Goal: Find contact information: Find contact information

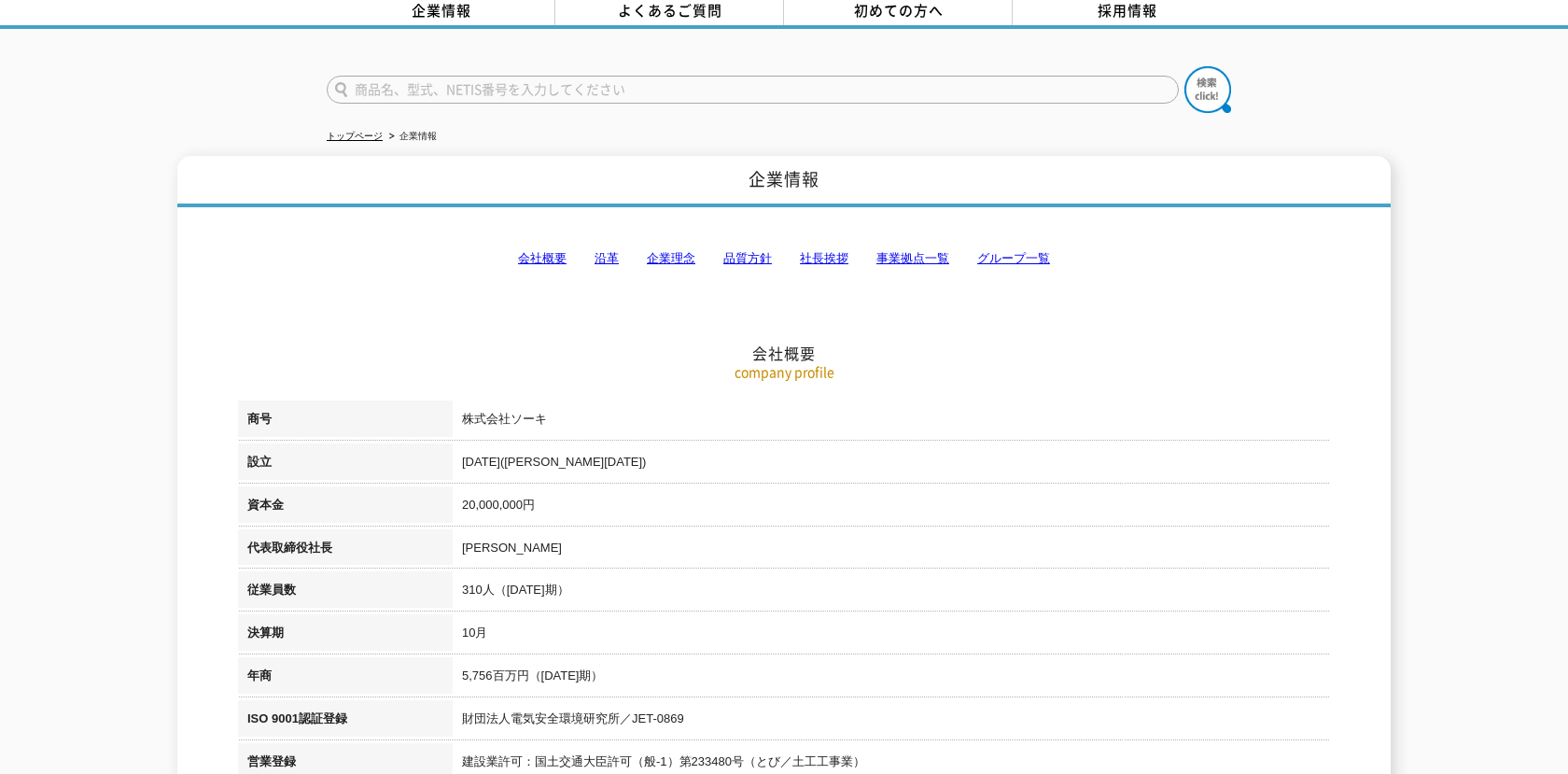
scroll to position [210, 0]
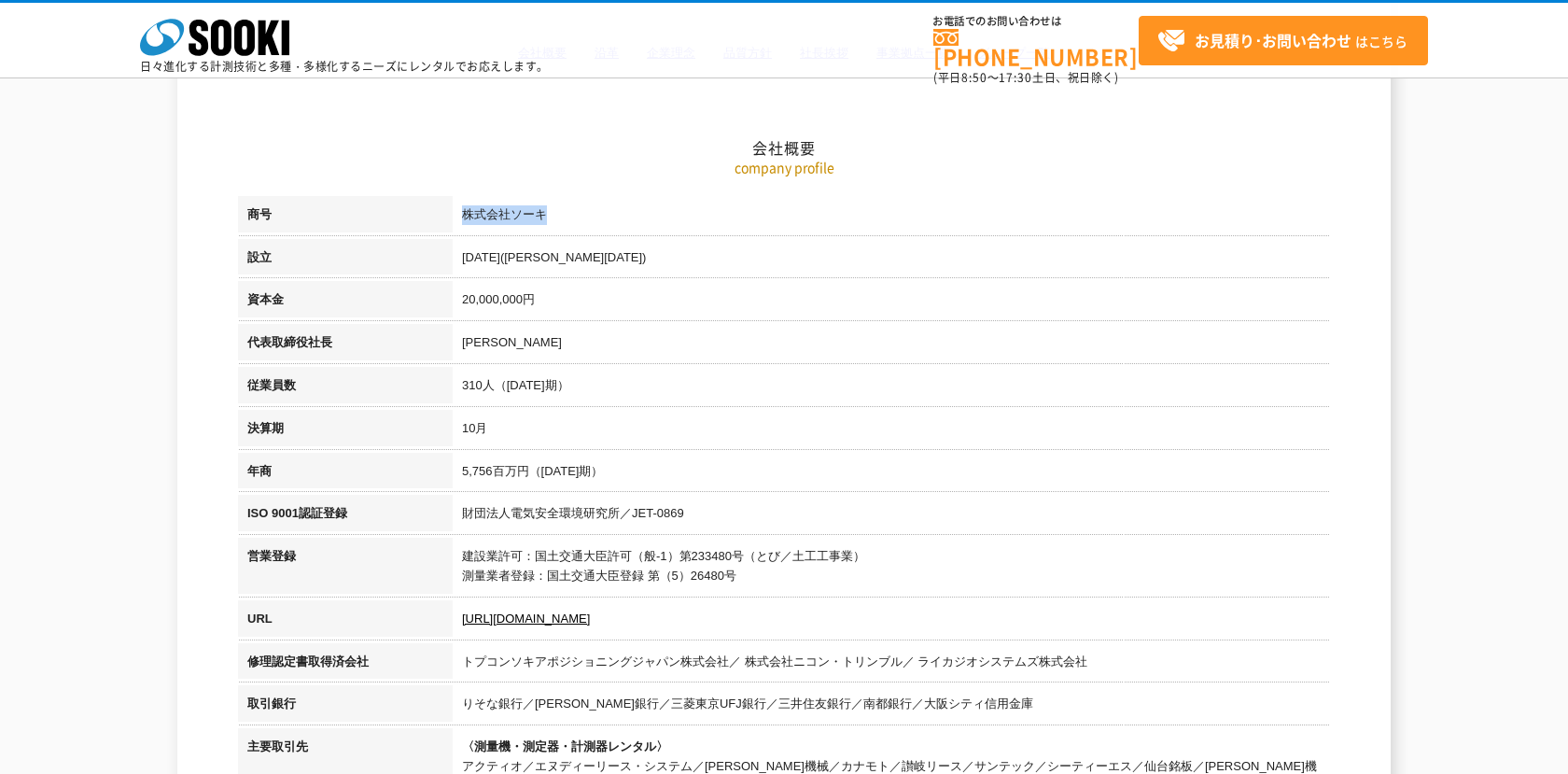
drag, startPoint x: 568, startPoint y: 226, endPoint x: 464, endPoint y: 216, distance: 104.5
click at [464, 215] on td "株式会社ソーキ" at bounding box center [891, 217] width 877 height 43
copy td "株式会社ソーキ"
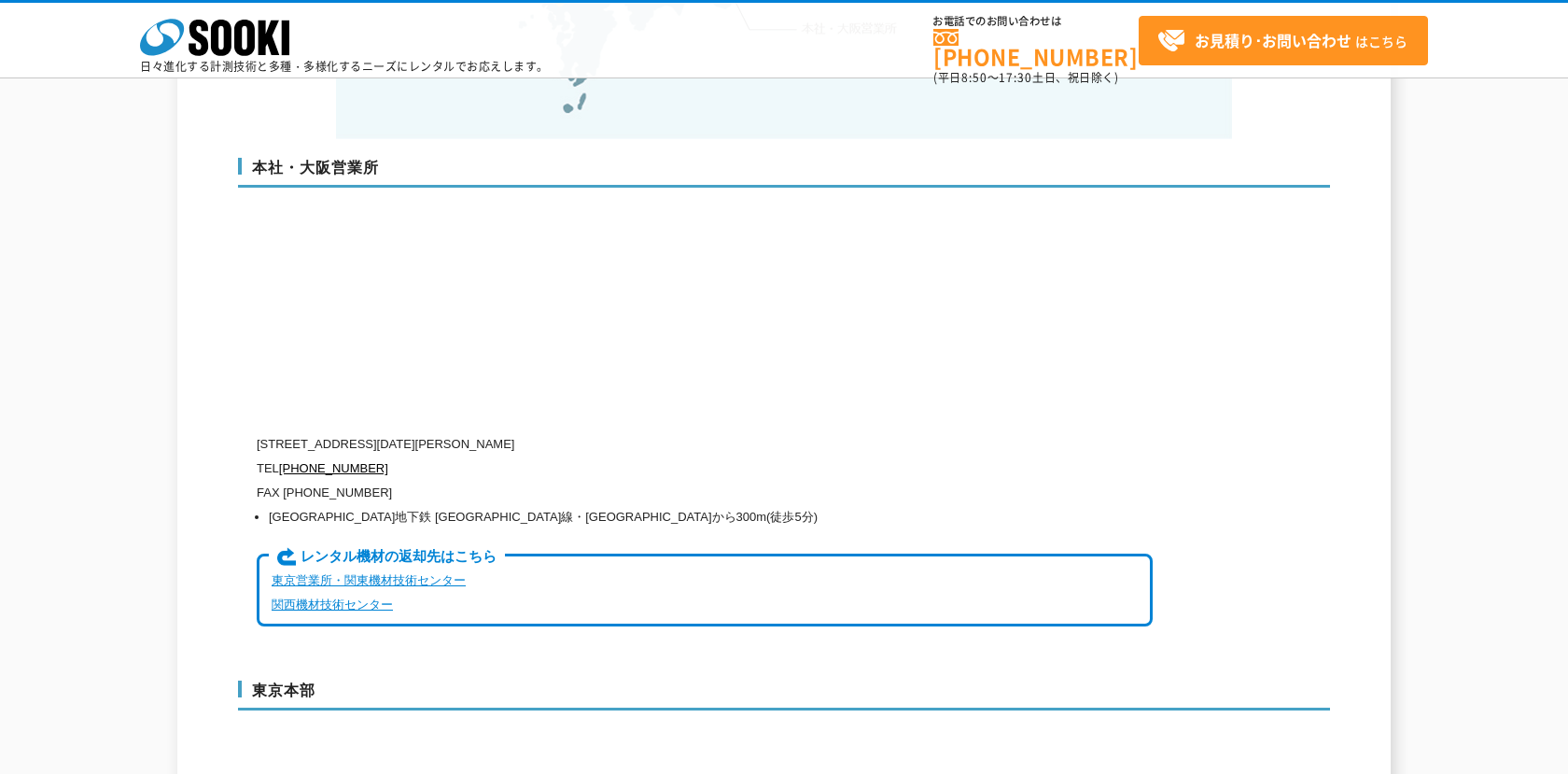
scroll to position [4997, 0]
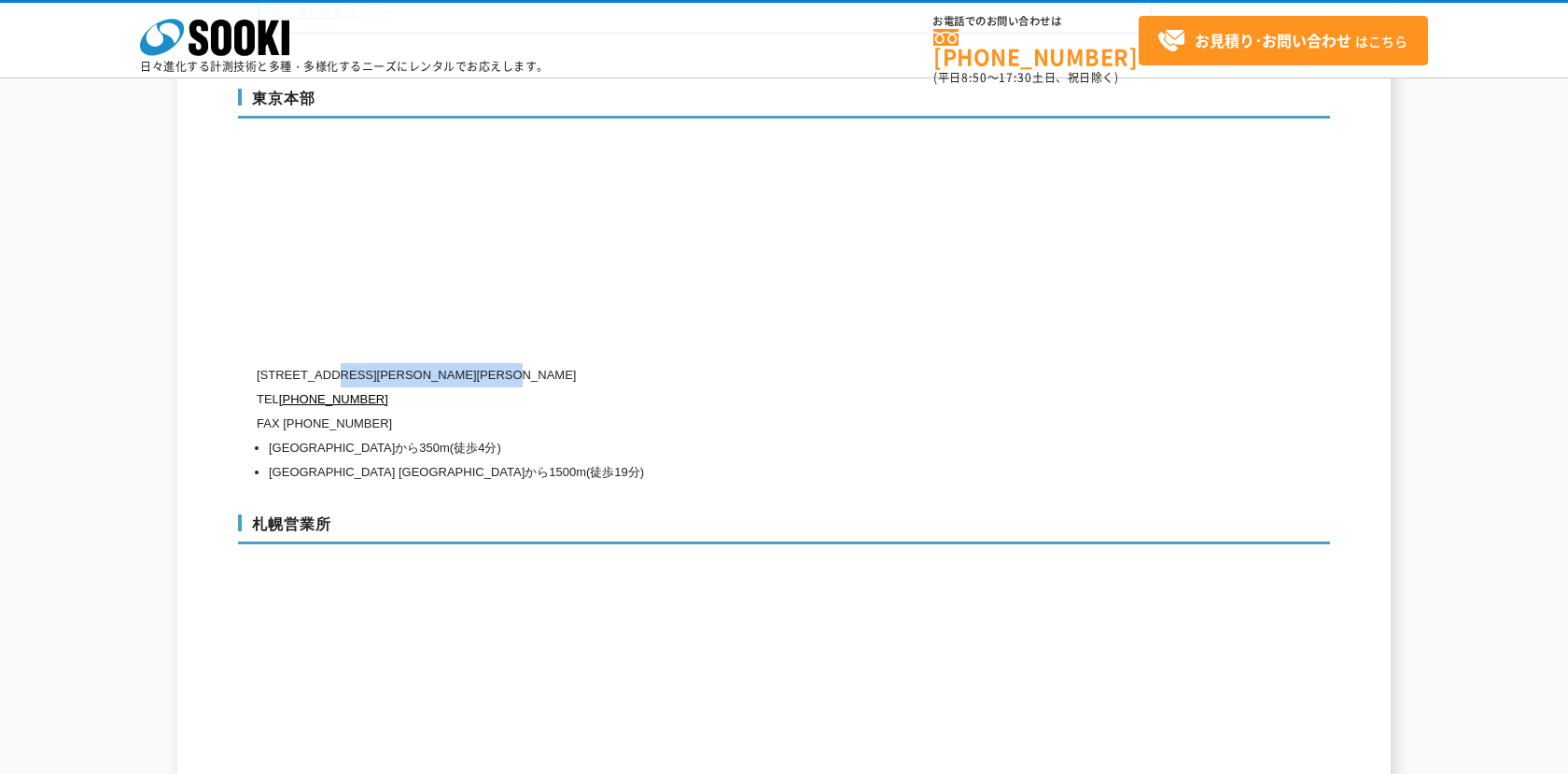
copy p "[PERSON_NAME][STREET_ADDRESS][PERSON_NAME]"
drag, startPoint x: 334, startPoint y: 334, endPoint x: 648, endPoint y: 334, distance: 314.0
click at [648, 363] on p "[STREET_ADDRESS][PERSON_NAME][PERSON_NAME]" at bounding box center [704, 374] width 895 height 24
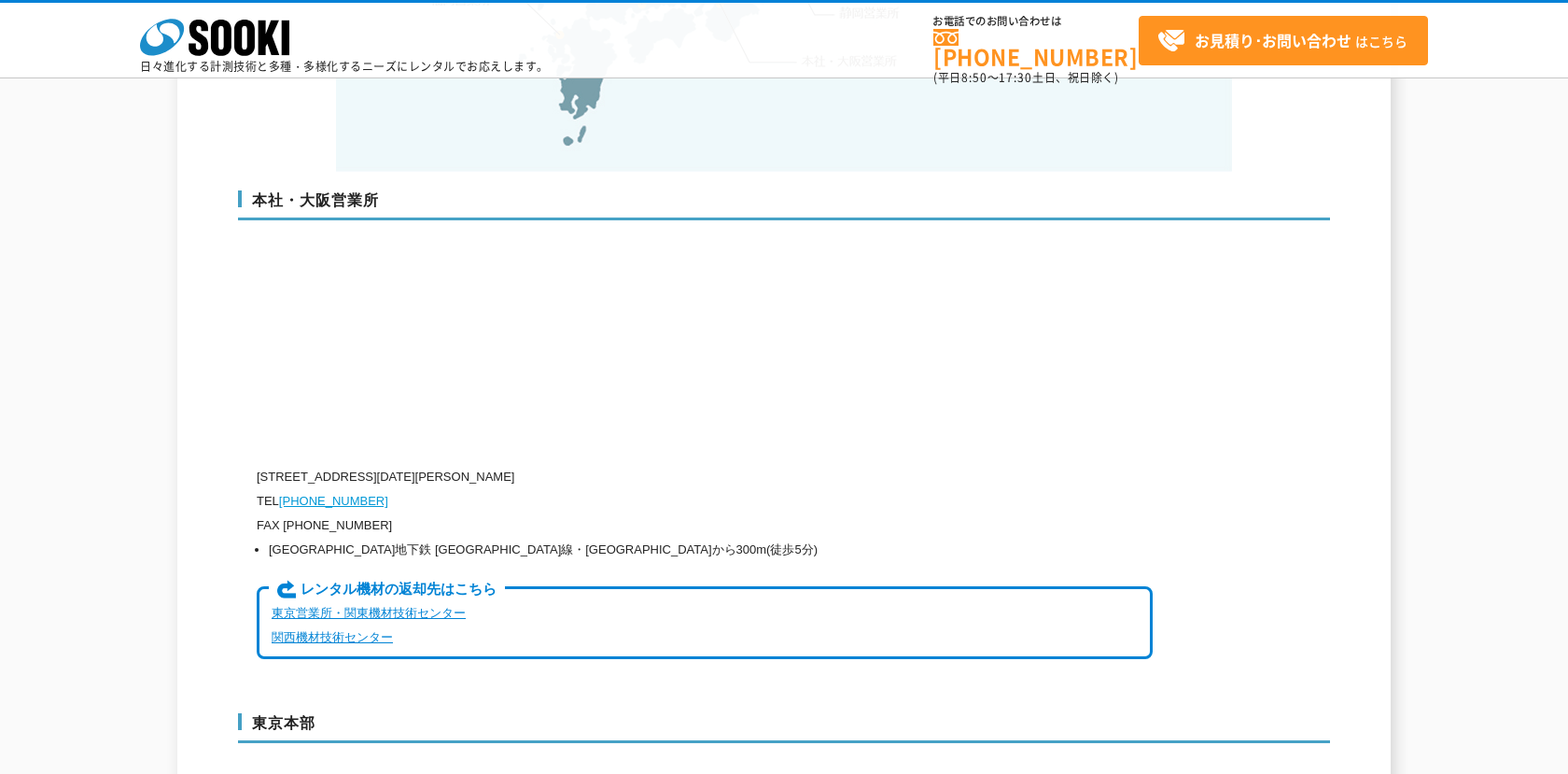
scroll to position [4395, 0]
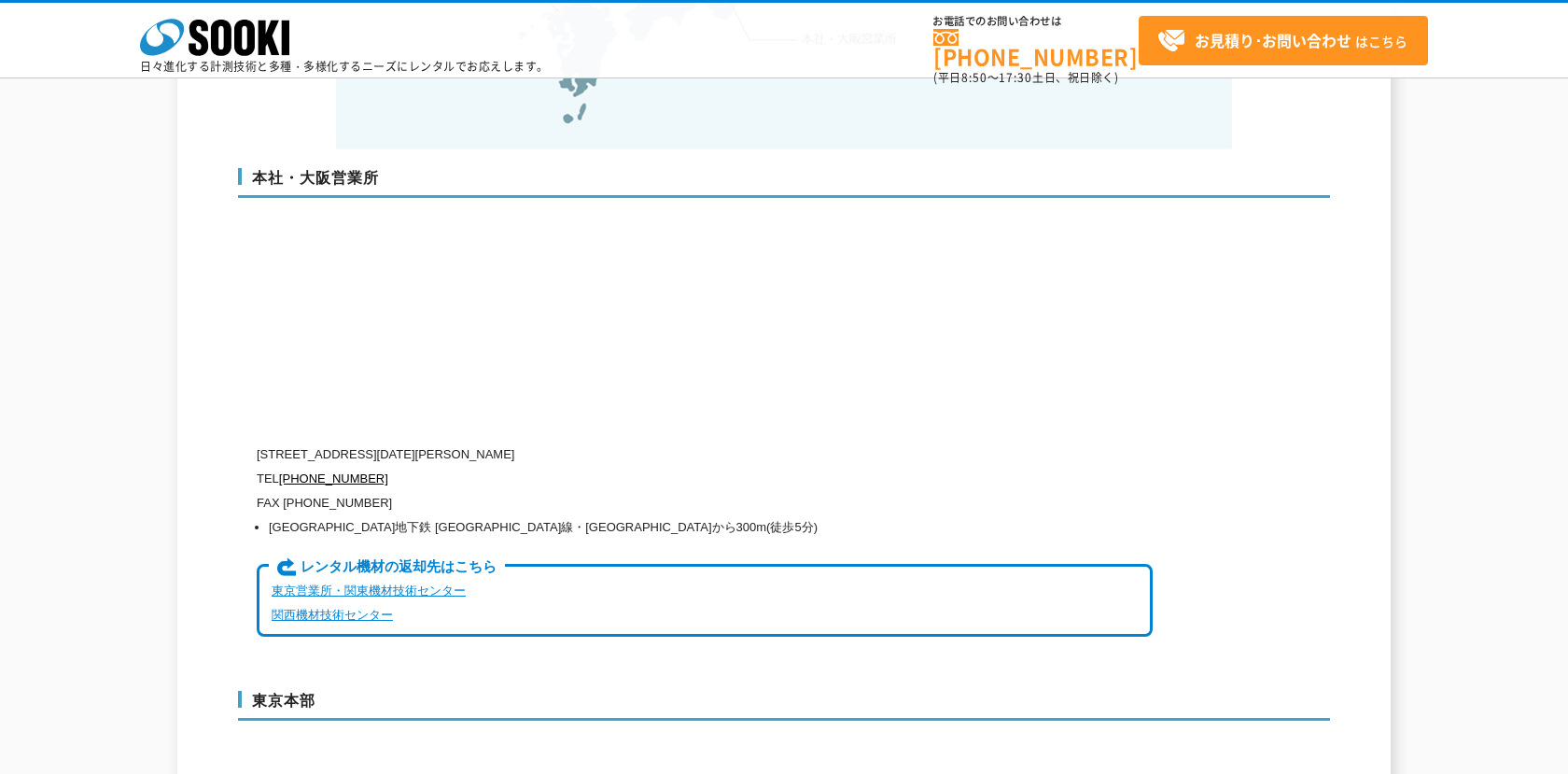
drag, startPoint x: 339, startPoint y: 412, endPoint x: 740, endPoint y: 412, distance: 401.0
click at [740, 442] on p "[STREET_ADDRESS][DATE][PERSON_NAME]" at bounding box center [704, 453] width 895 height 24
copy p "[STREET_ADDRESS][DATE][PERSON_NAME]"
drag, startPoint x: 382, startPoint y: 464, endPoint x: 291, endPoint y: 464, distance: 91.0
click at [291, 491] on p "FAX [PHONE_NUMBER]" at bounding box center [704, 502] width 895 height 24
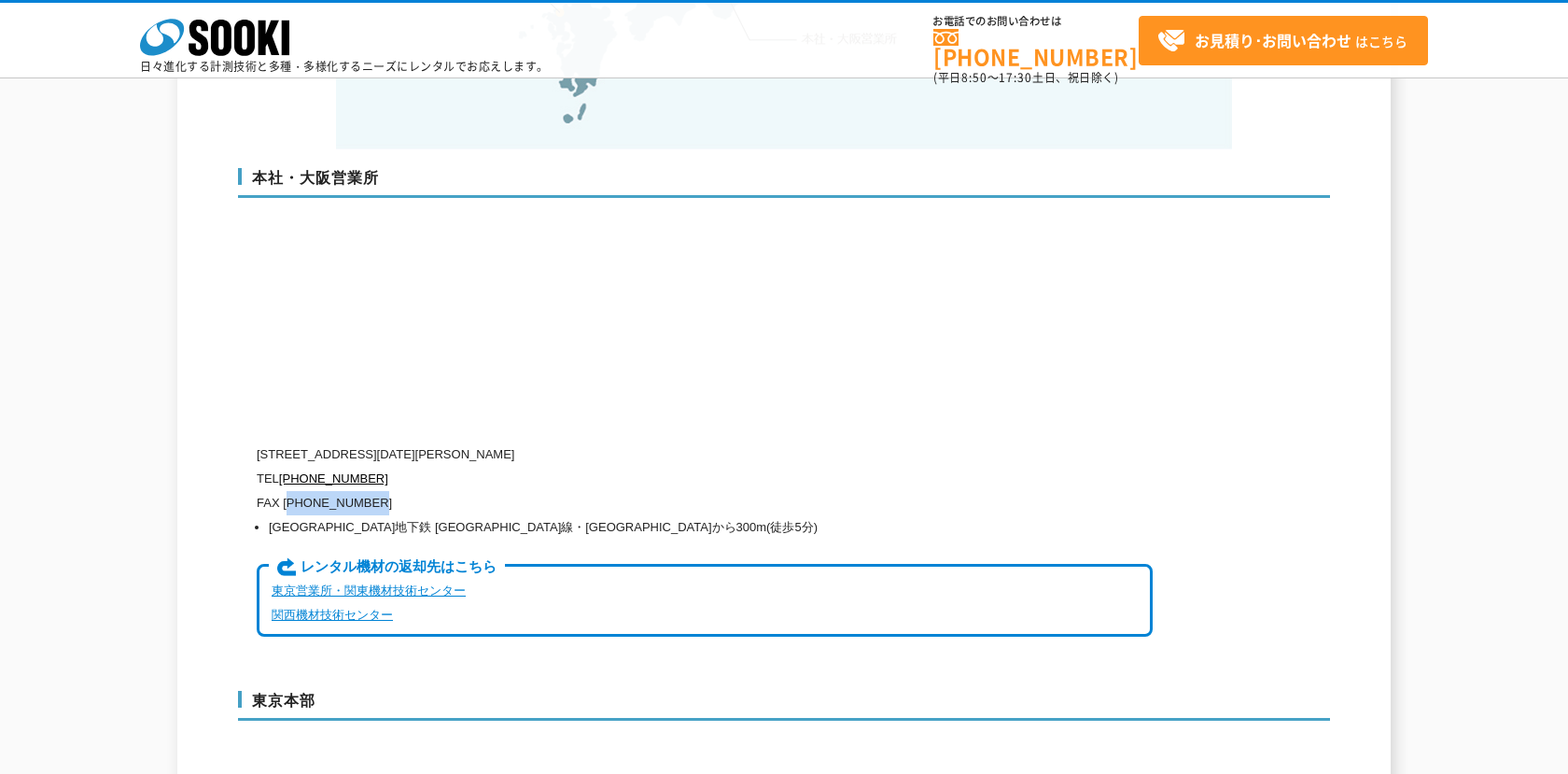
copy p "06)6538-3660"
